Goal: Task Accomplishment & Management: Manage account settings

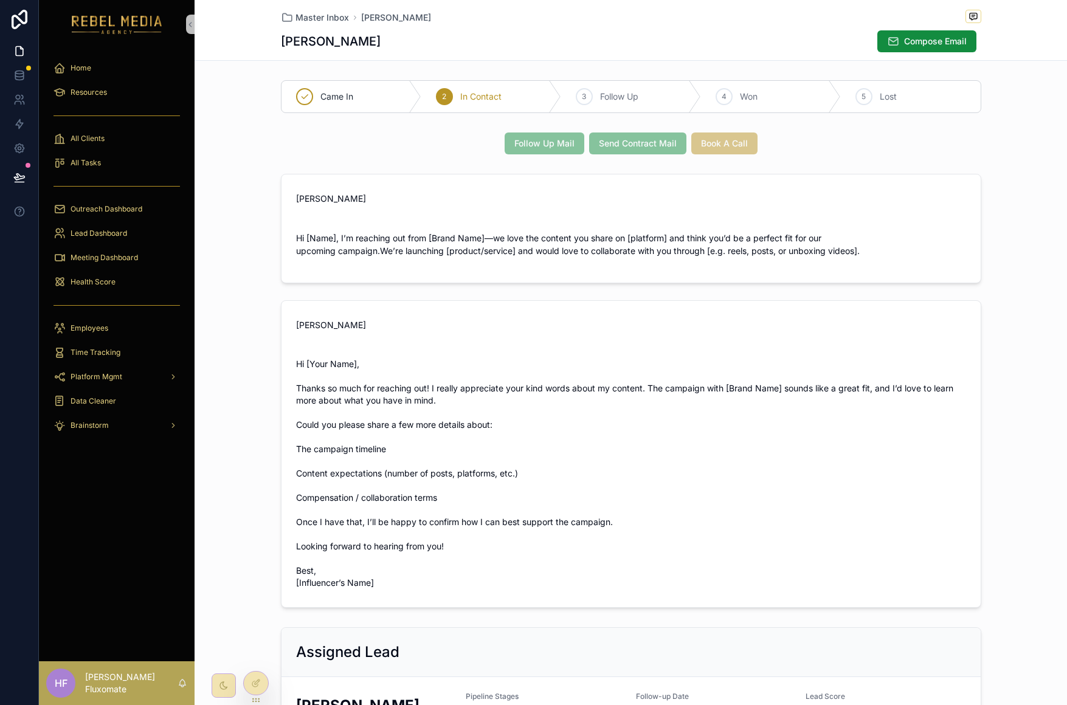
scroll to position [14, 0]
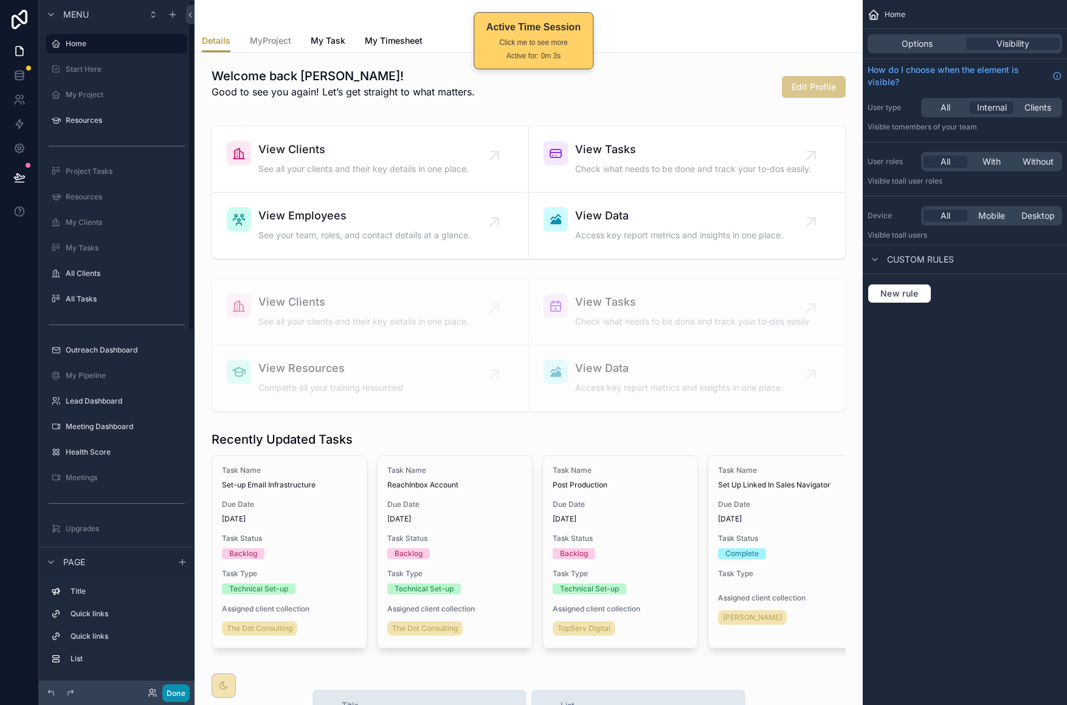
click at [176, 698] on button "Done" at bounding box center [175, 694] width 27 height 18
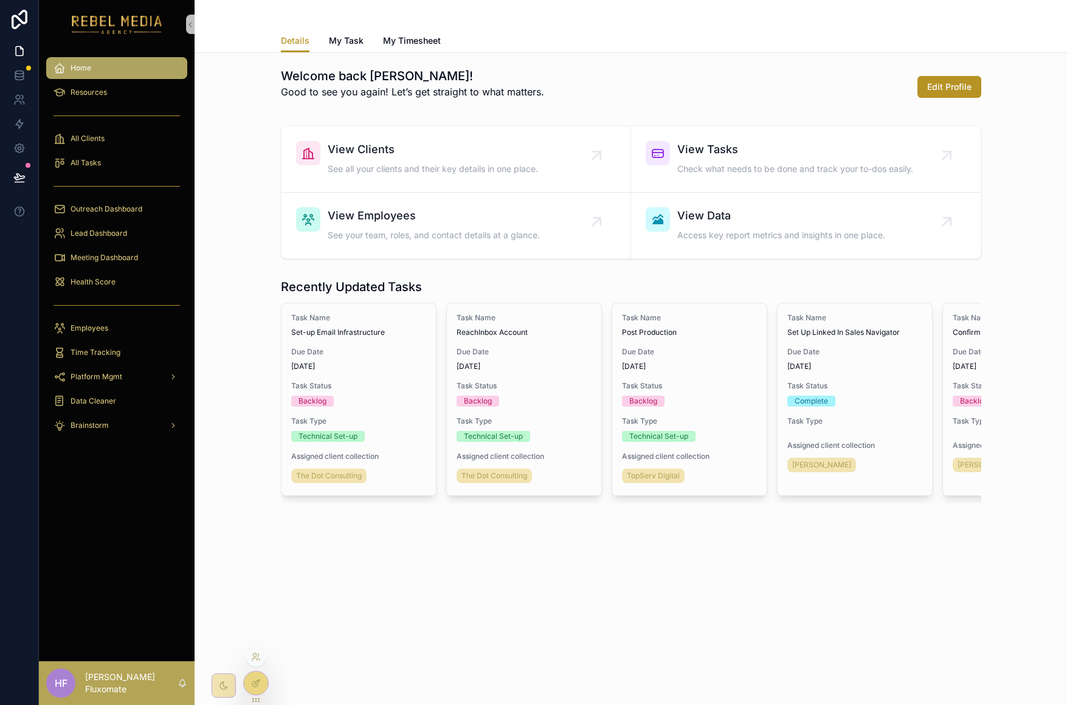
click at [261, 685] on div at bounding box center [256, 683] width 24 height 23
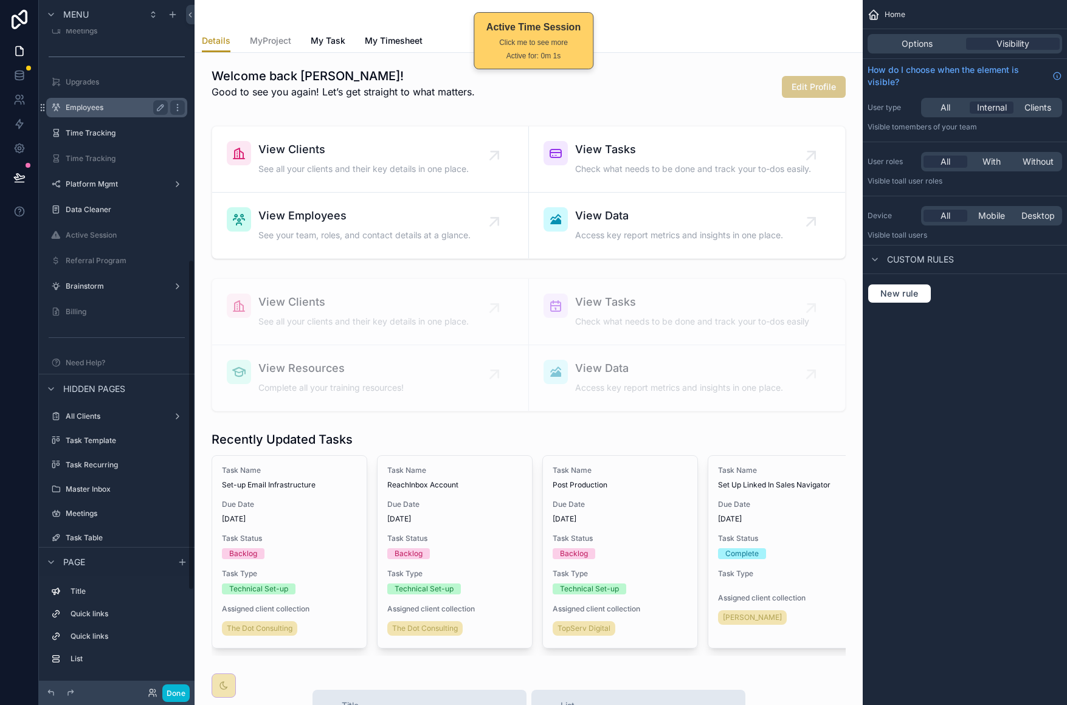
scroll to position [607, 0]
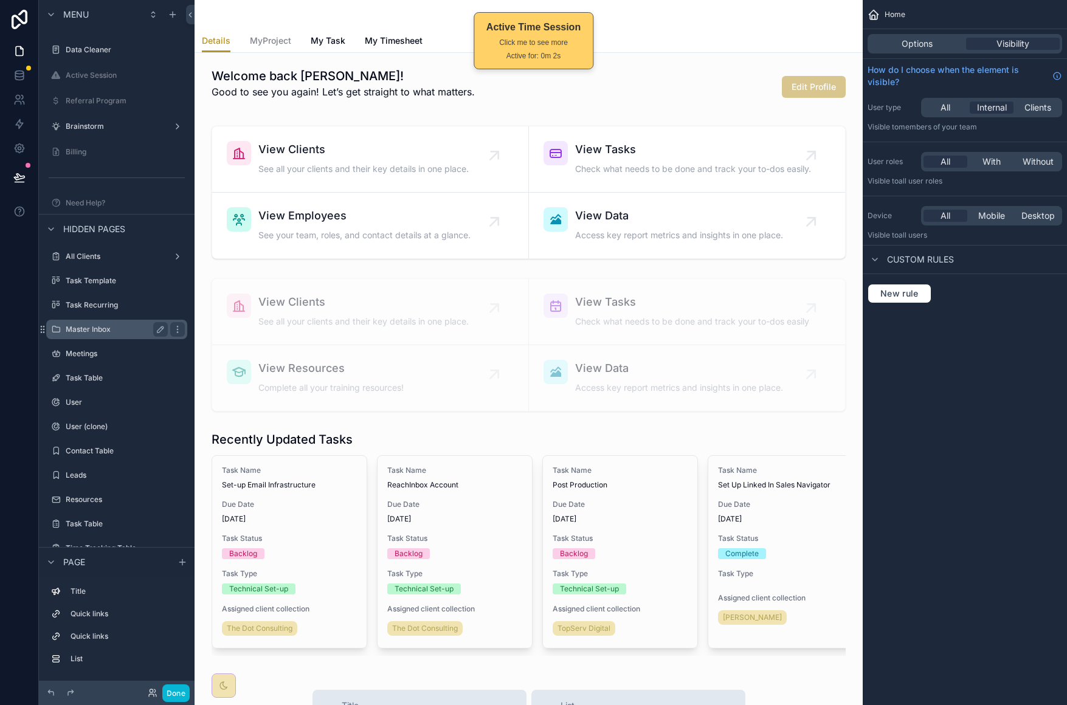
click at [117, 328] on label "Master Inbox" at bounding box center [114, 330] width 97 height 10
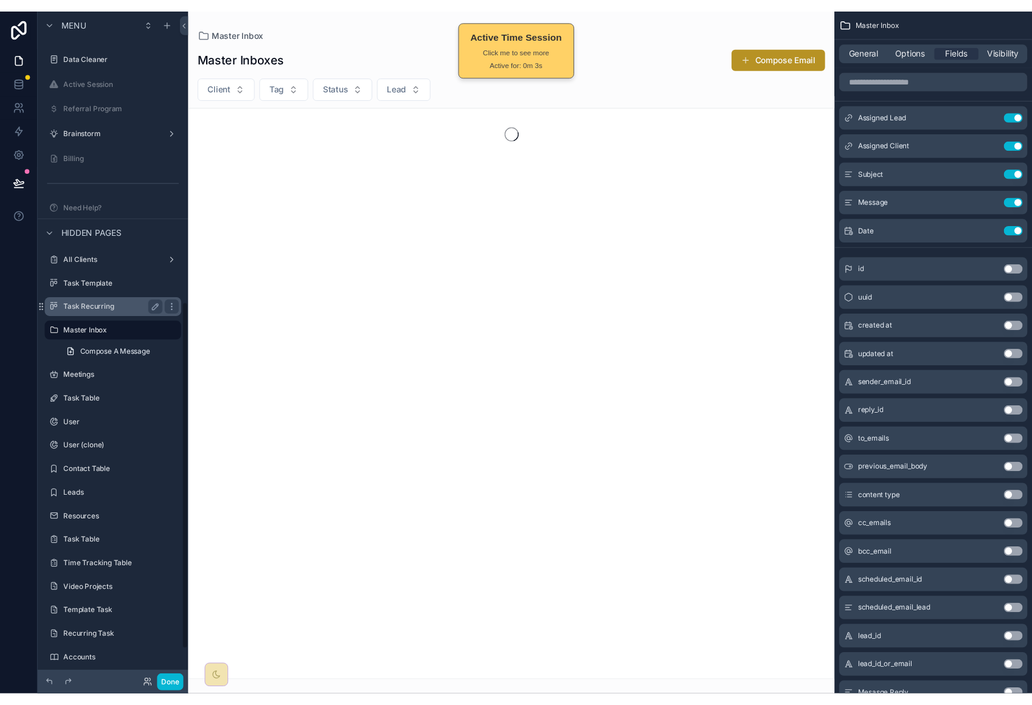
scroll to position [578, 0]
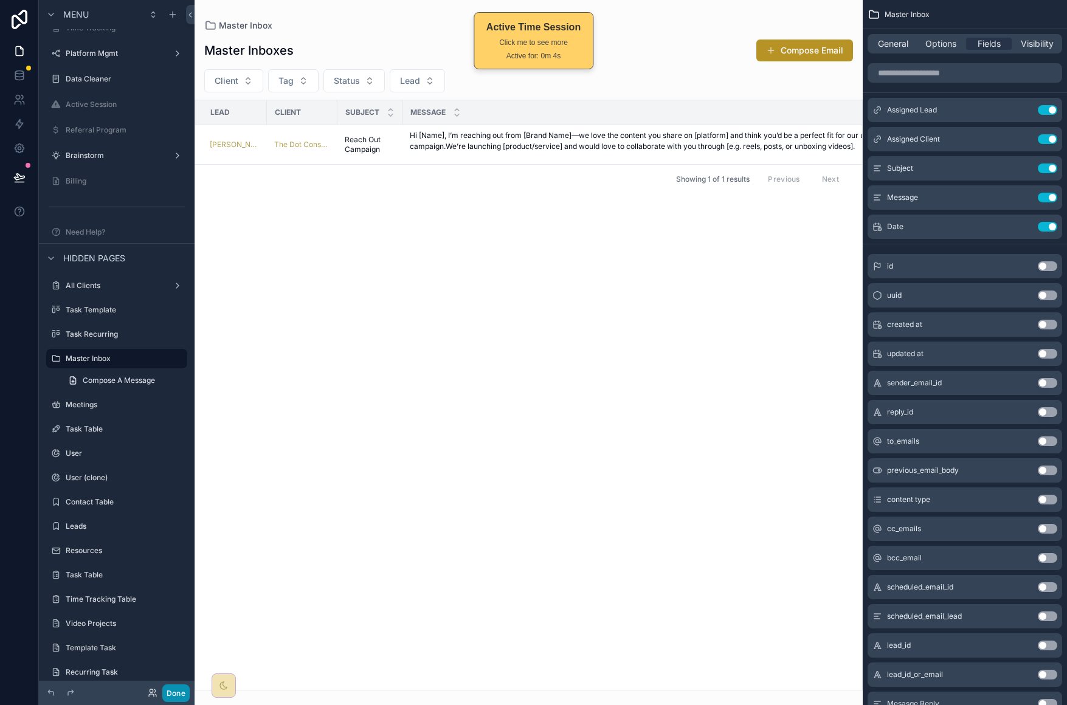
drag, startPoint x: 178, startPoint y: 694, endPoint x: 193, endPoint y: 676, distance: 23.7
click at [179, 694] on button "Done" at bounding box center [175, 694] width 27 height 18
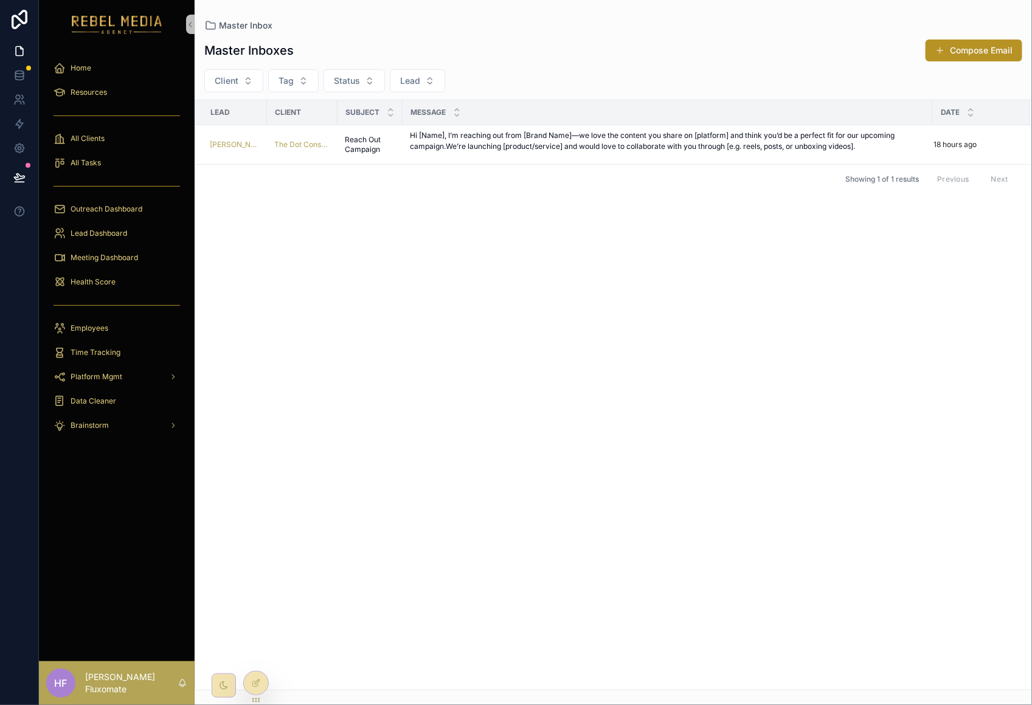
click at [840, 314] on div "Lead Client Subject Message Date [PERSON_NAME] The Dot Consulting Reach Out Cam…" at bounding box center [613, 395] width 836 height 590
click at [465, 151] on p "Hi [Name], I’m reaching out from [Brand Name]—we love the content you share on …" at bounding box center [668, 141] width 516 height 22
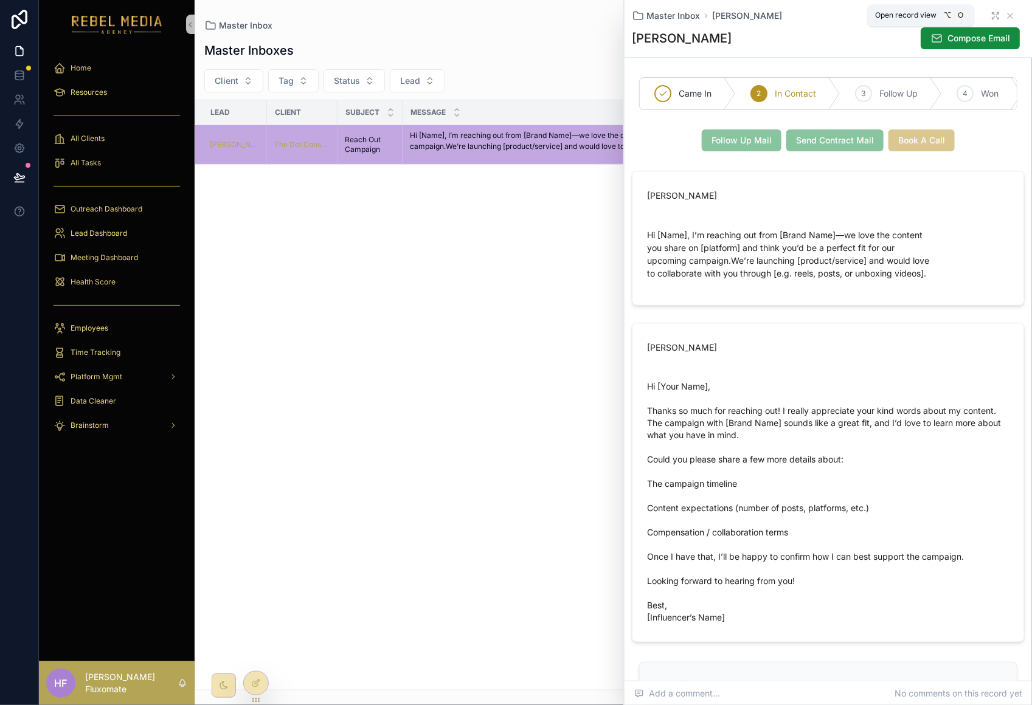
click at [991, 12] on icon "scrollable content" at bounding box center [996, 16] width 10 height 10
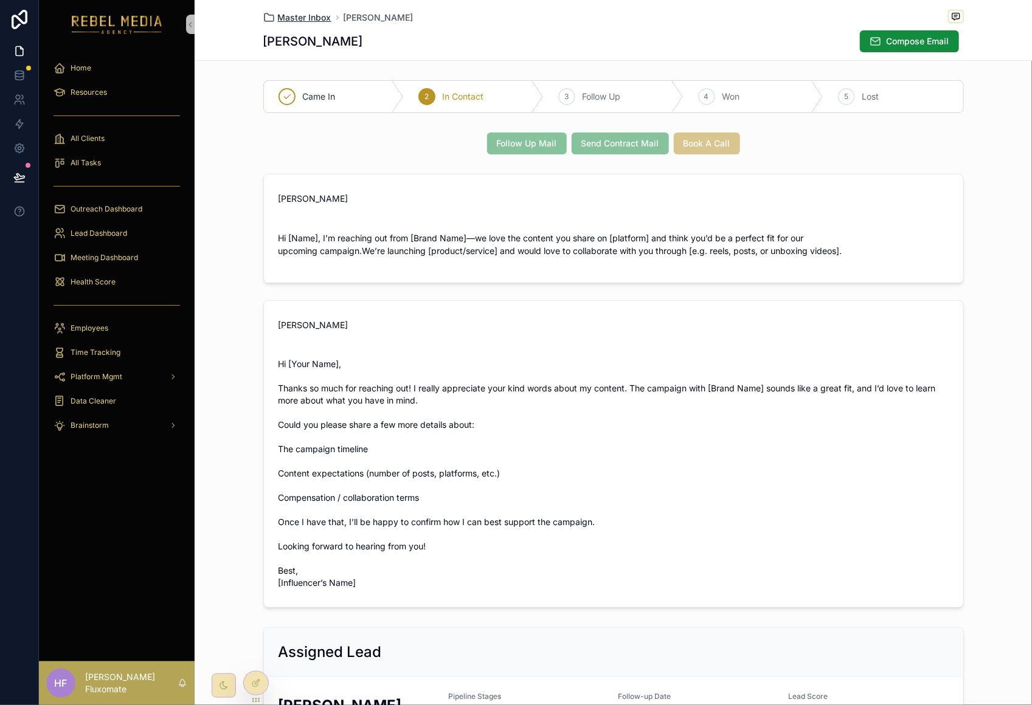
click at [305, 16] on span "Master Inbox" at bounding box center [305, 18] width 54 height 12
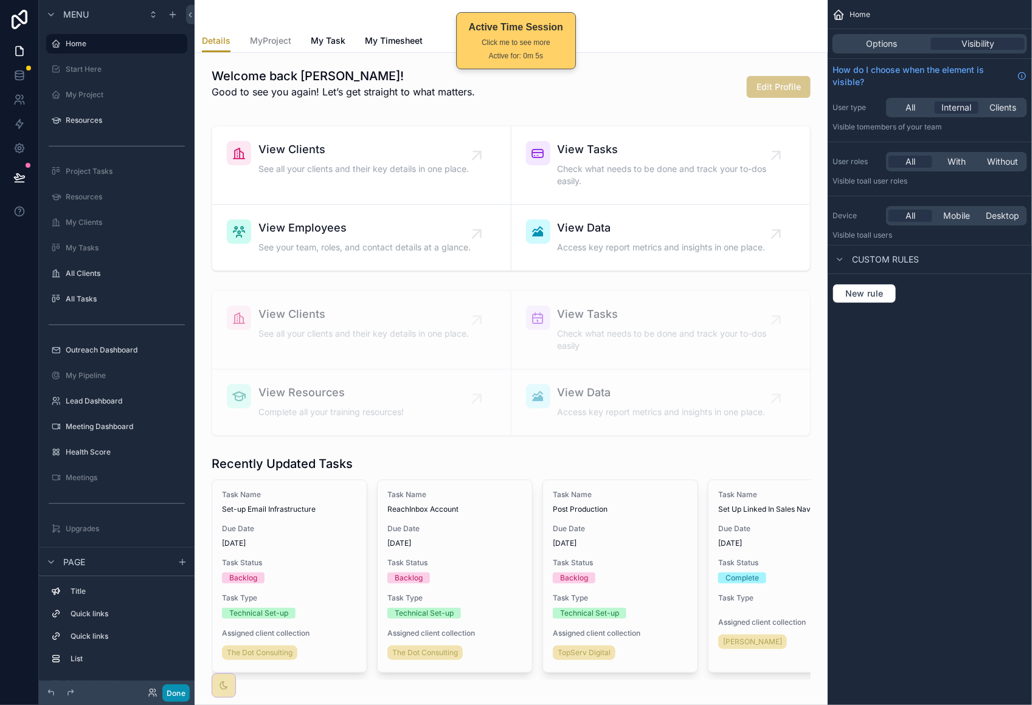
click at [173, 691] on button "Done" at bounding box center [175, 694] width 27 height 18
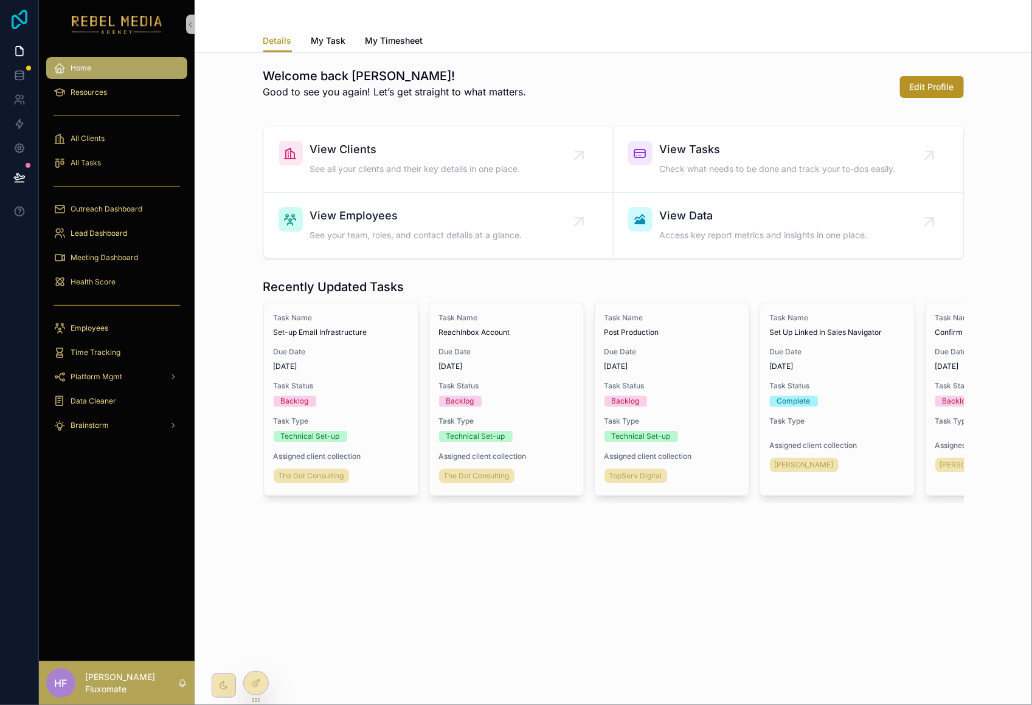
click at [12, 24] on icon at bounding box center [20, 19] width 16 height 19
